Goal: Task Accomplishment & Management: Manage account settings

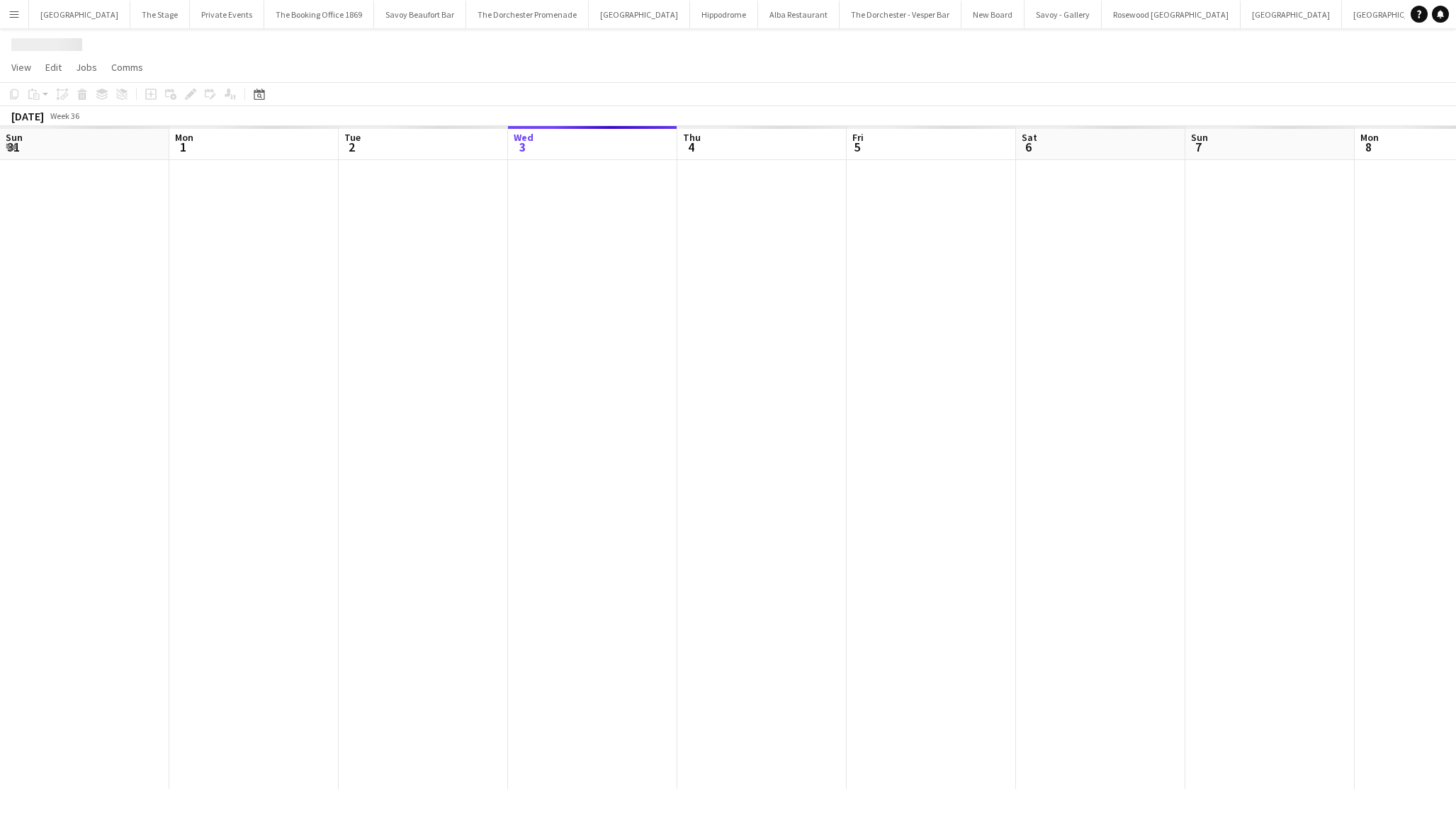
scroll to position [0, 339]
click at [533, 31] on div "Savoy - Gallery" at bounding box center [728, 42] width 1456 height 27
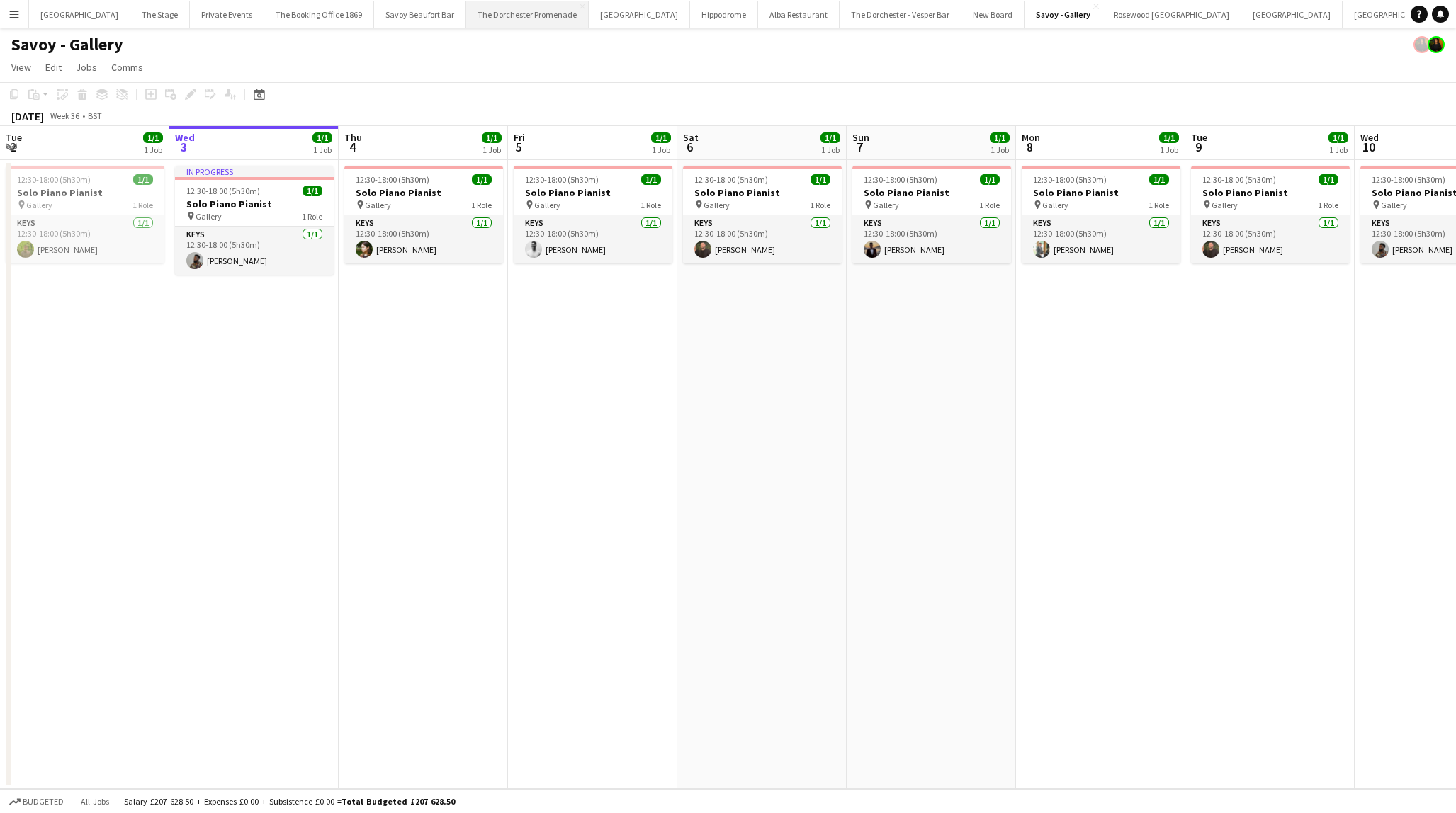
click at [530, 11] on button "The Dorchester Promenade Close" at bounding box center [527, 14] width 122 height 28
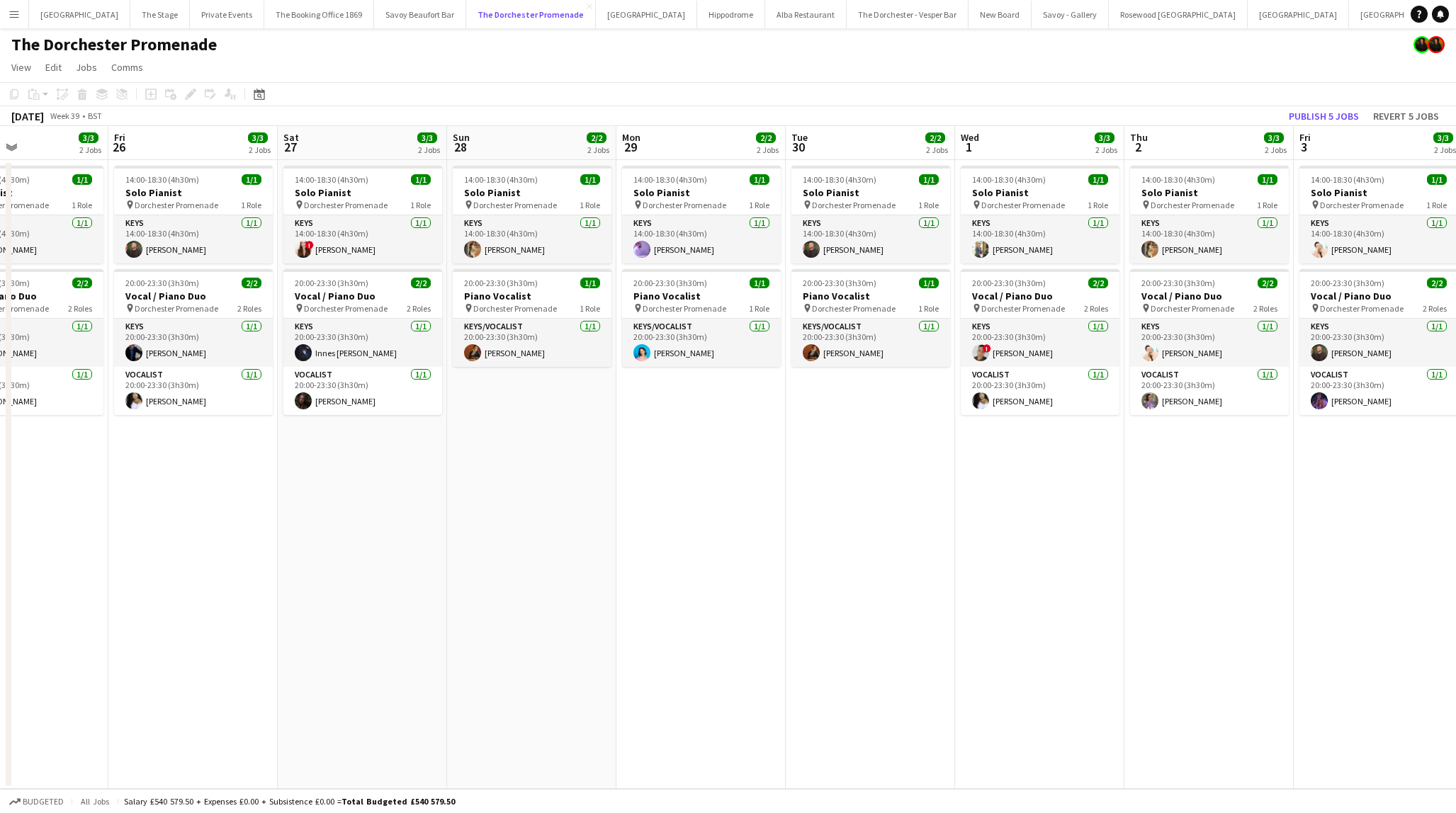
scroll to position [0, 398]
drag, startPoint x: 807, startPoint y: 54, endPoint x: 825, endPoint y: 394, distance: 340.5
click at [826, 397] on app-board "The Dorchester Promenade View Day view expanded Day view collapsed Month view D…" at bounding box center [728, 421] width 1456 height 785
click at [825, 394] on app-date-cell "14:00-18:30 (4h30m) 1/1 Solo Pianist pin Dorchester Promenade 1 Role Keys [DATE…" at bounding box center [872, 474] width 170 height 629
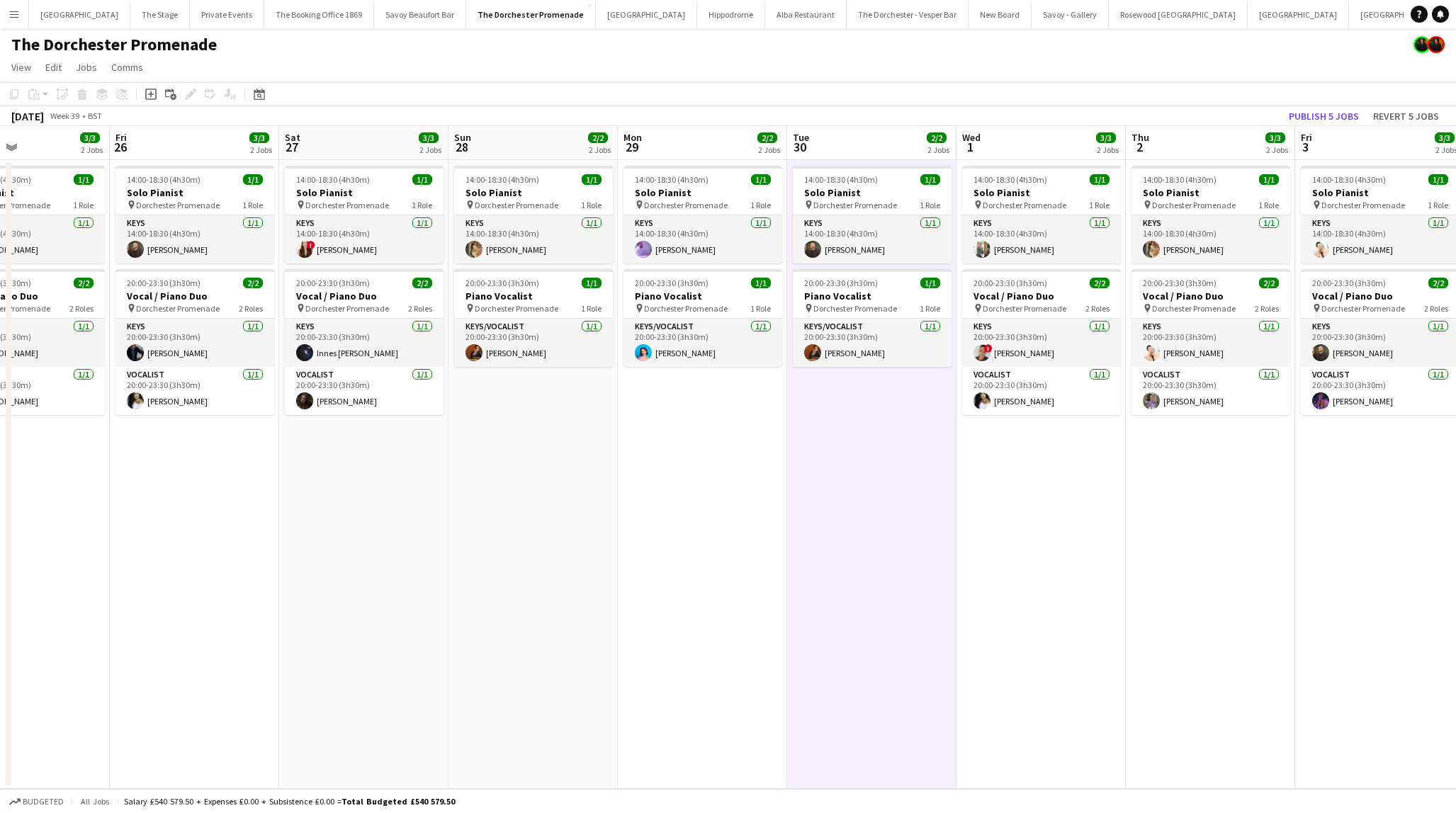
click at [659, 478] on app-date-cell "14:00-18:30 (4h30m) 1/1 Solo Pianist pin Dorchester Promenade 1 Role Keys [DATE…" at bounding box center [702, 474] width 170 height 629
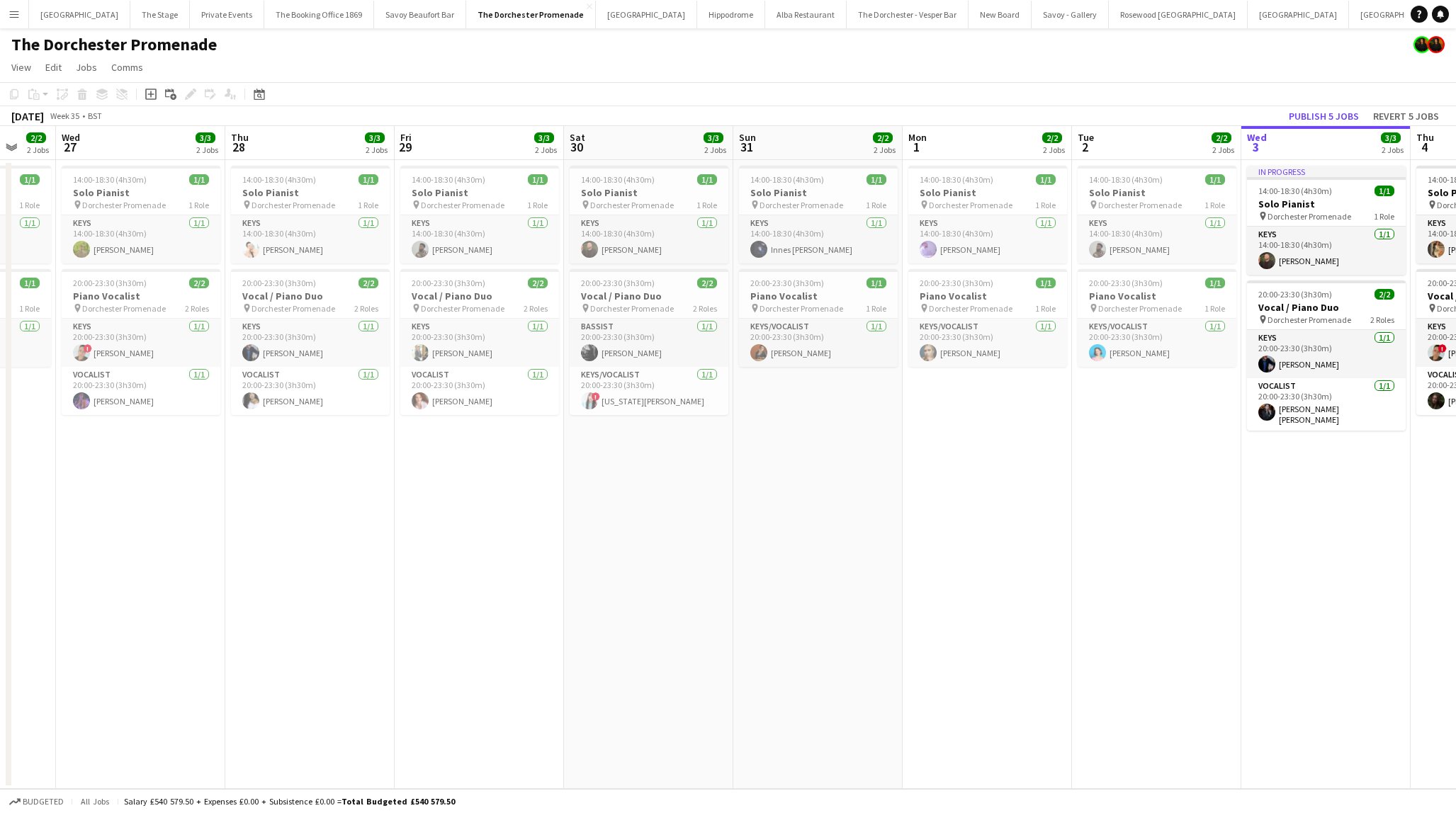
scroll to position [0, 455]
click at [616, 535] on app-date-cell "14:00-18:30 (4h30m) 1/1 Solo Pianist pin Dorchester Promenade 1 Role Keys [DATE…" at bounding box center [646, 474] width 170 height 629
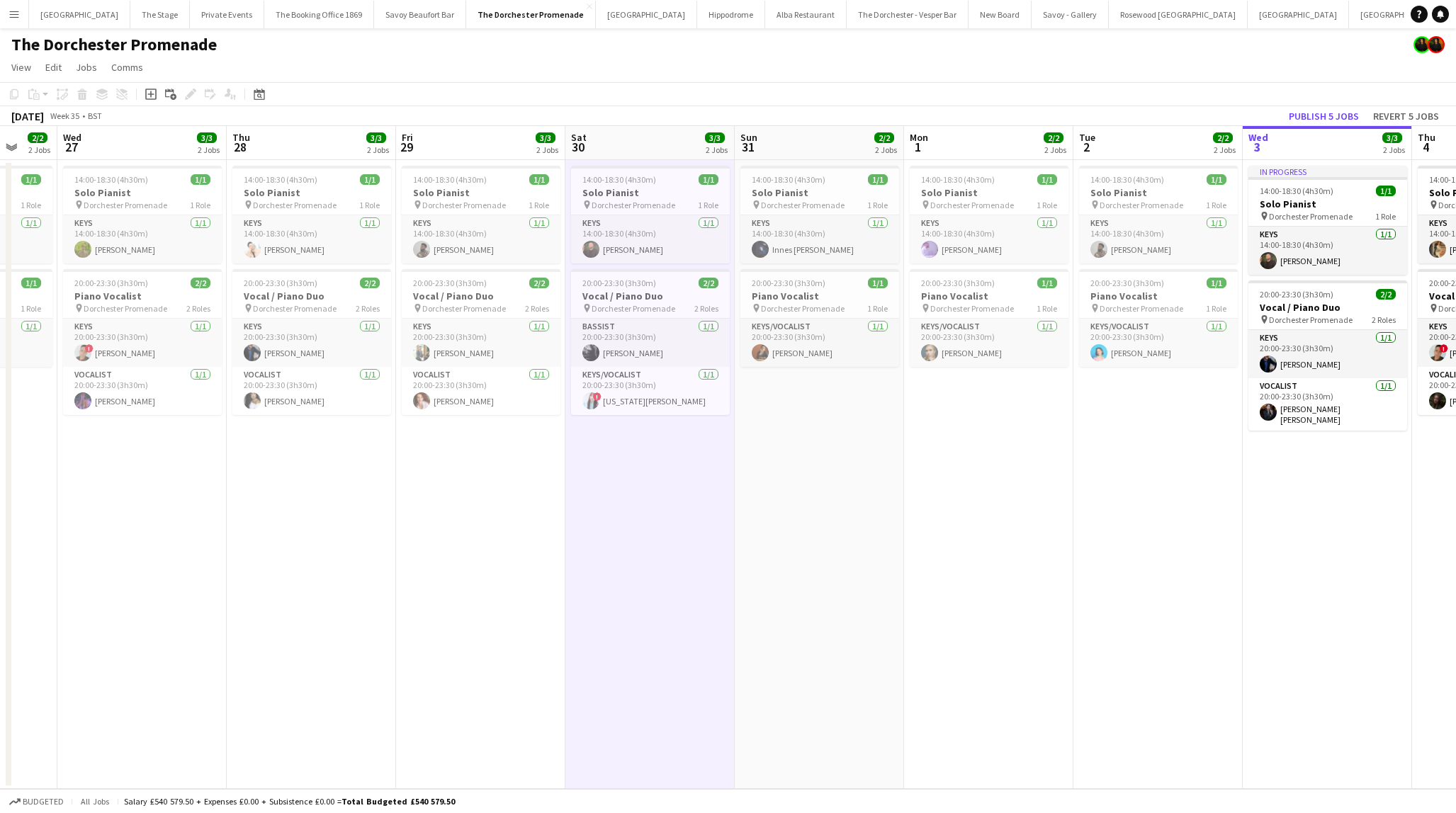
click at [1074, 447] on app-date-cell "14:00-18:30 (4h30m) 1/1 Solo Pianist pin Dorchester Promenade 1 Role Keys [DATE…" at bounding box center [1158, 474] width 170 height 629
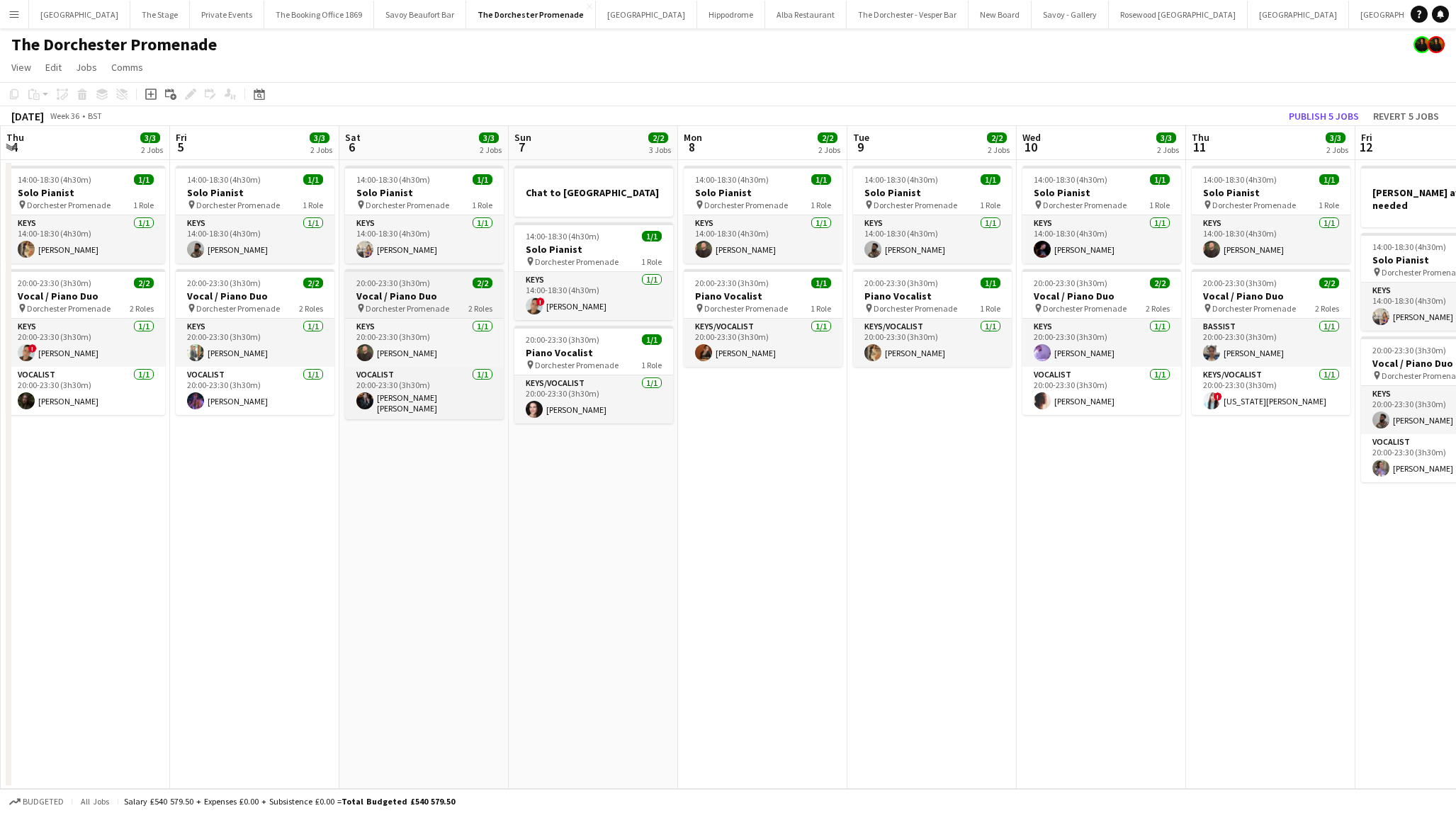
scroll to position [0, 523]
